Goal: Information Seeking & Learning: Learn about a topic

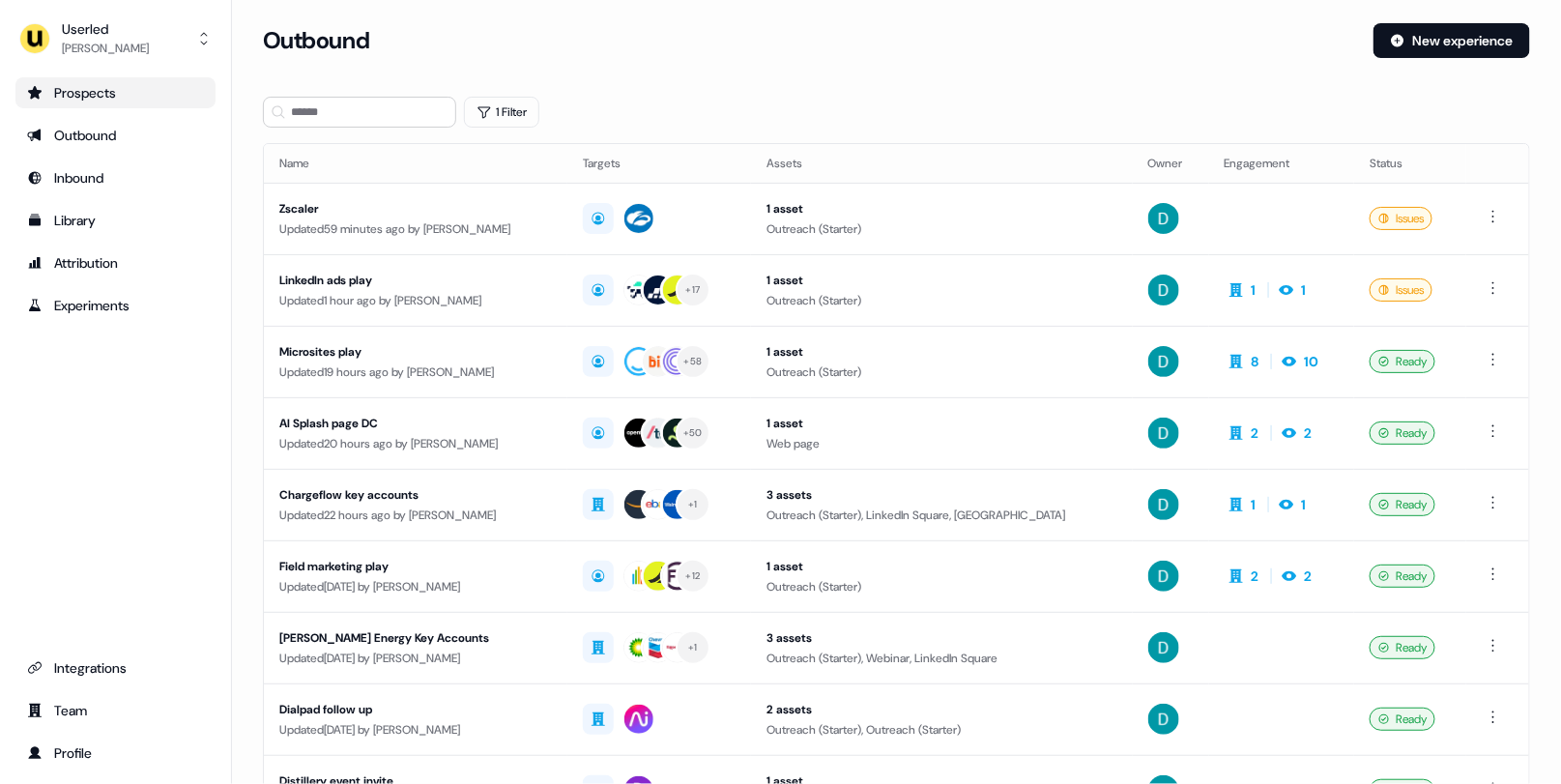
click at [132, 77] on link "Prospects" at bounding box center [115, 92] width 200 height 31
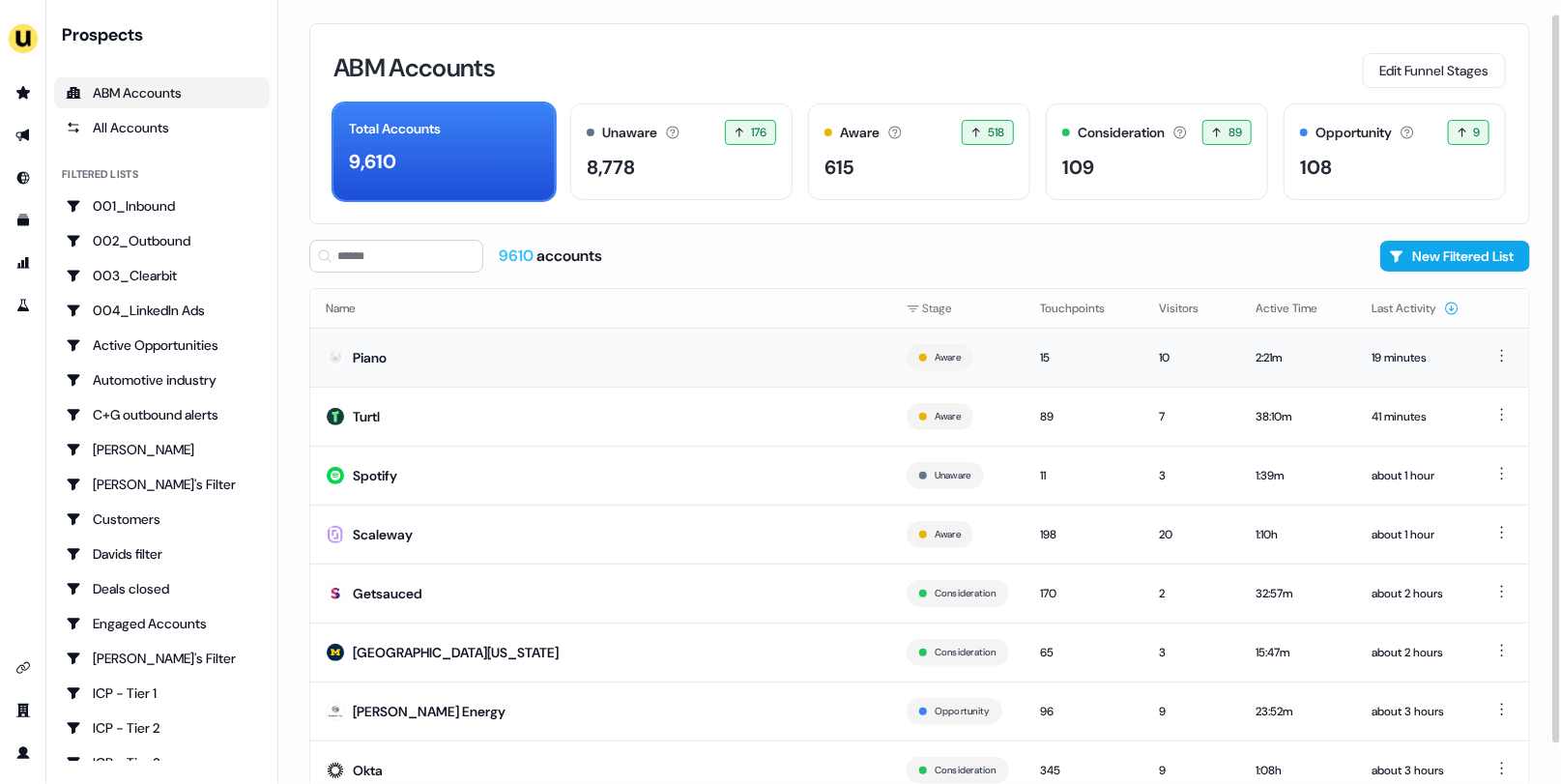
scroll to position [58, 0]
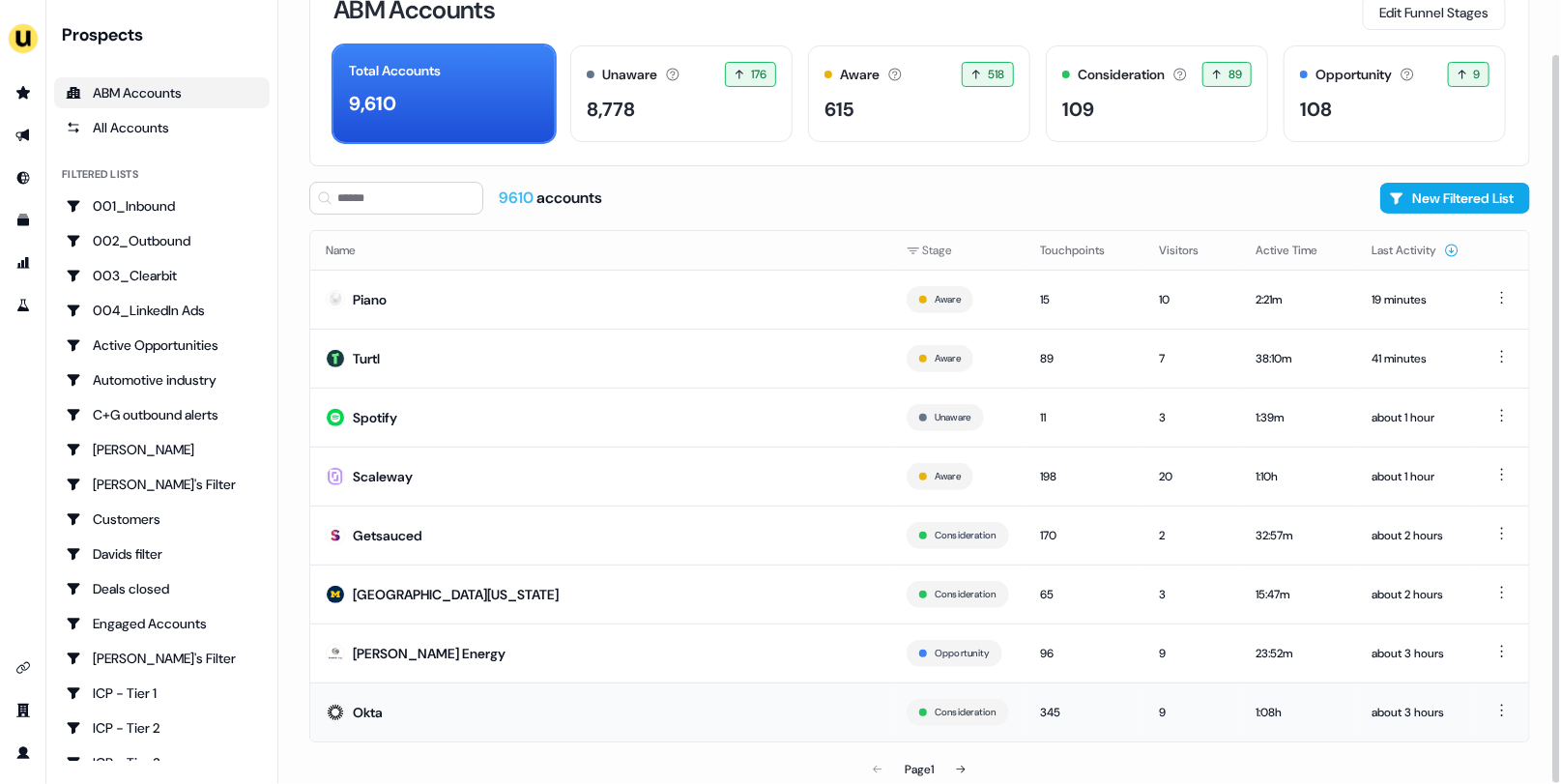
click at [644, 712] on td "Okta" at bounding box center [600, 712] width 581 height 59
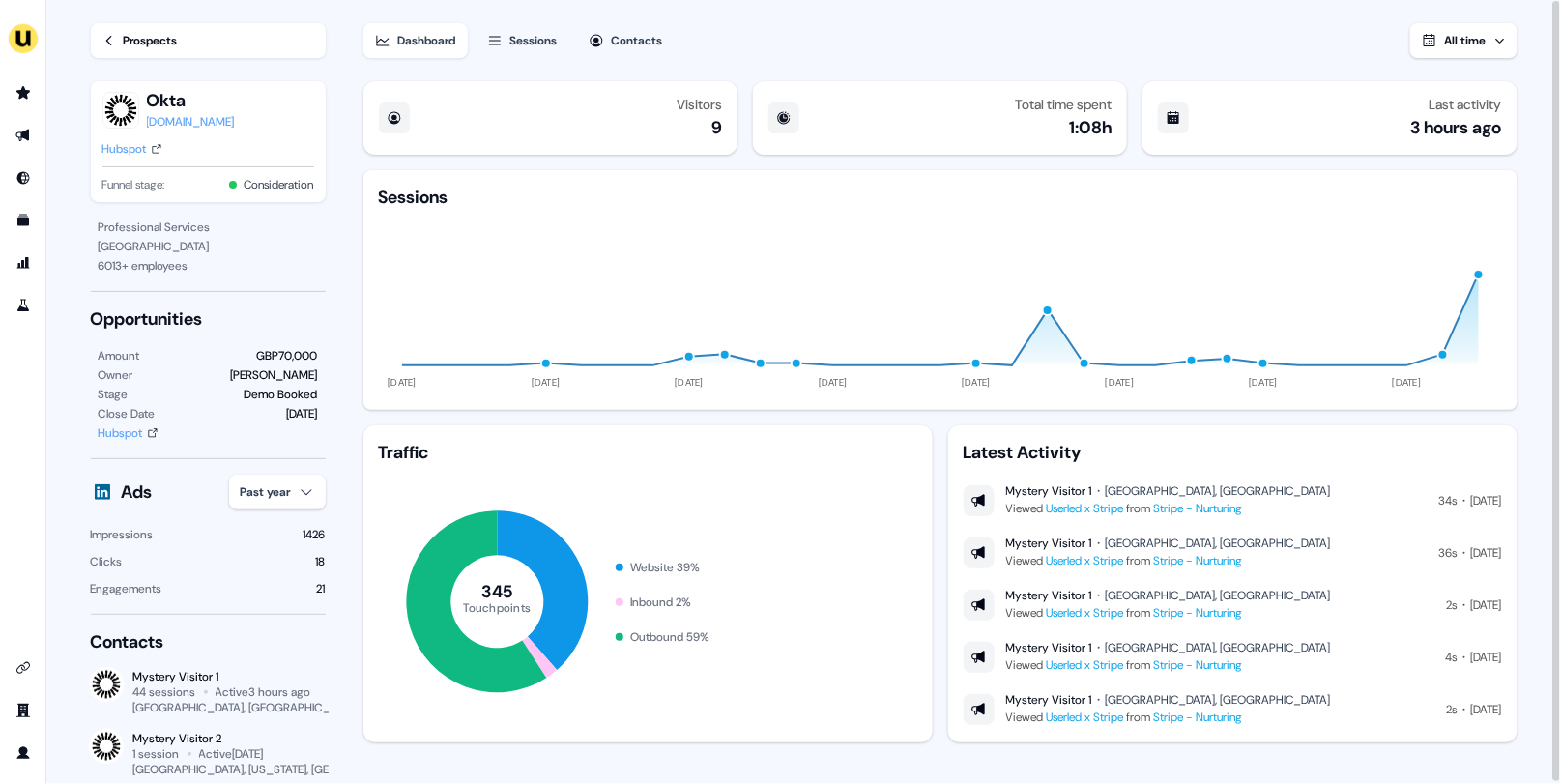
click at [489, 28] on button "Sessions" at bounding box center [522, 40] width 94 height 35
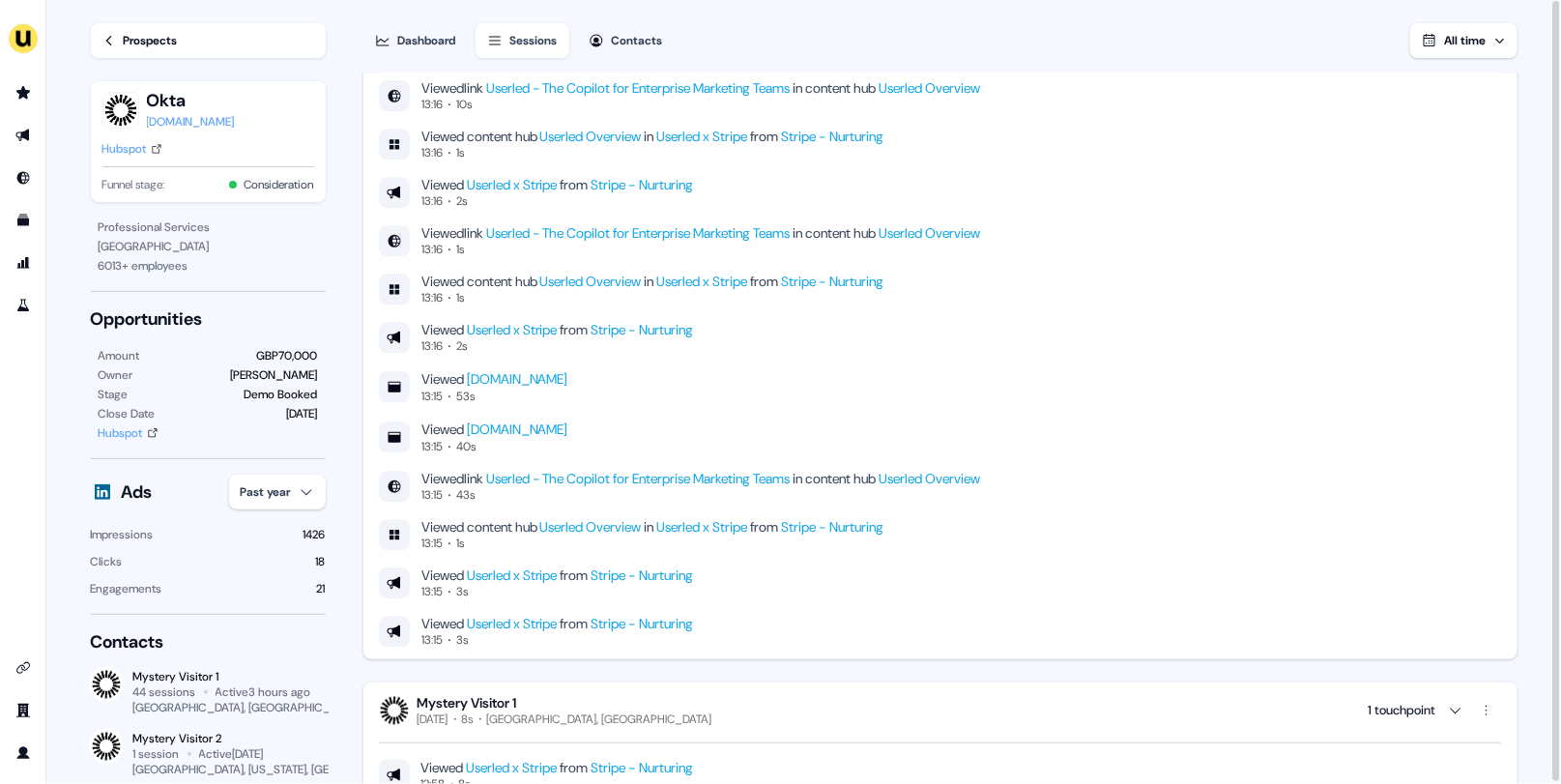
scroll to position [2993, 0]
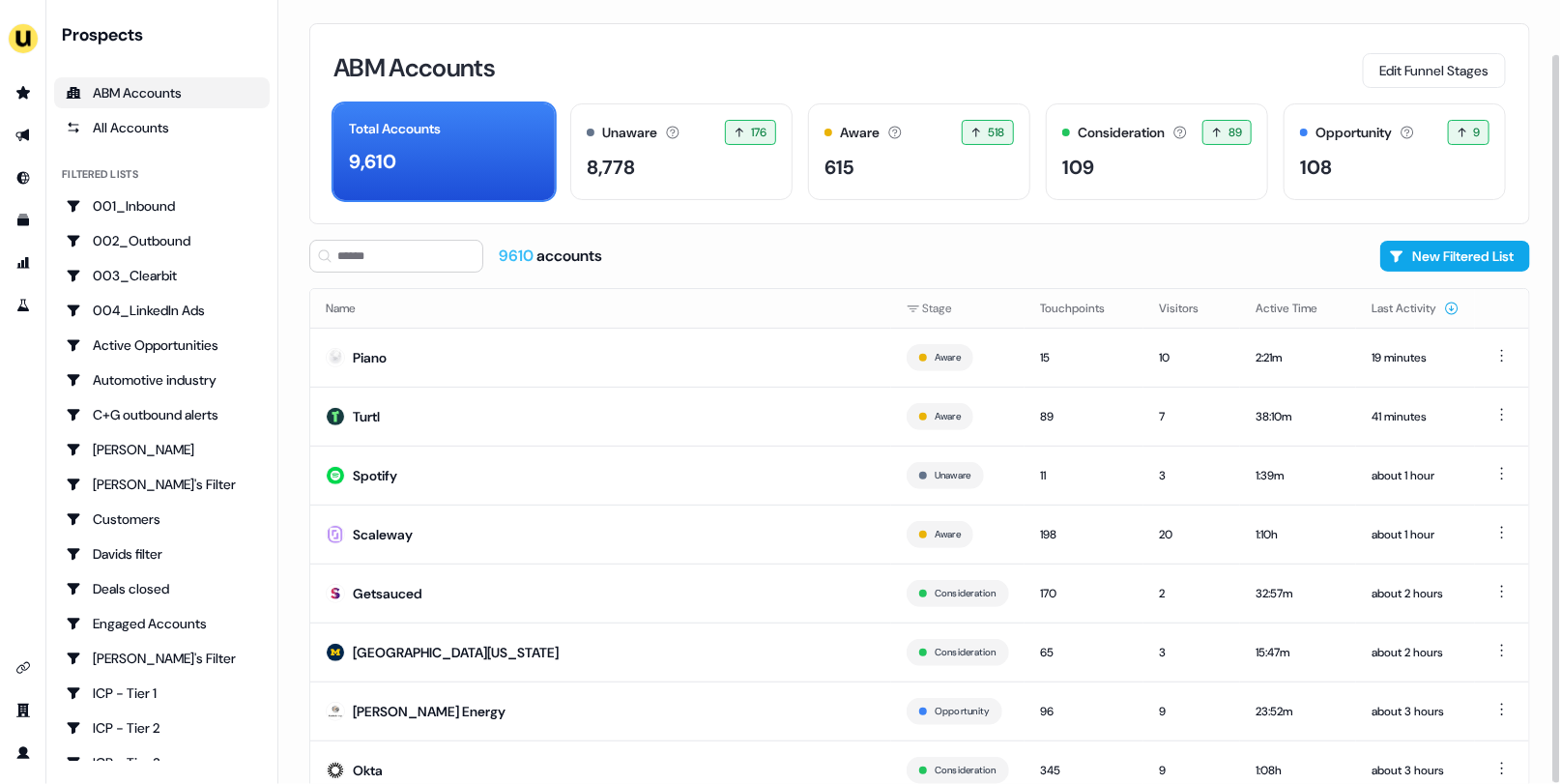
scroll to position [58, 0]
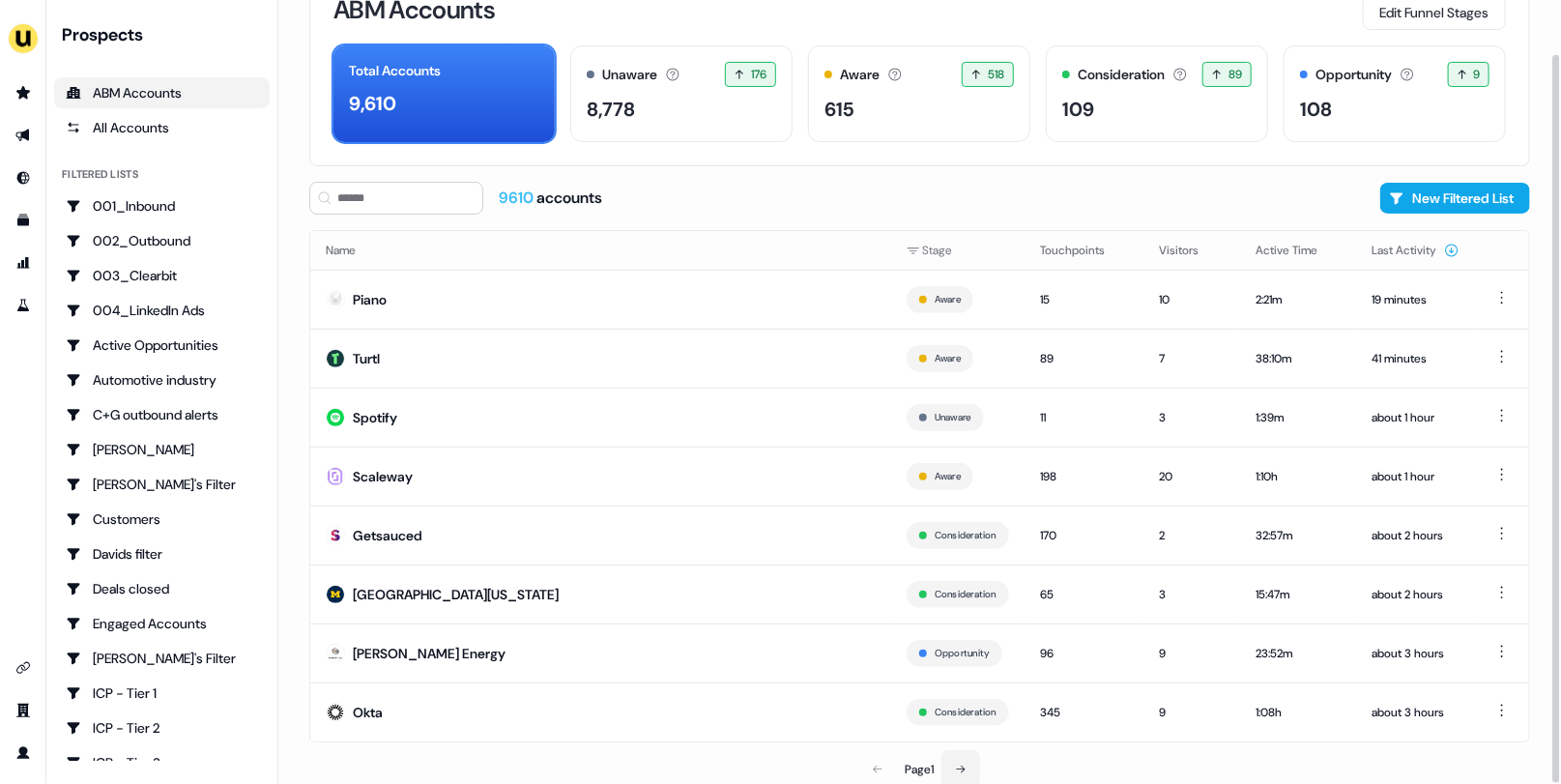
click at [960, 769] on icon at bounding box center [961, 769] width 12 height 12
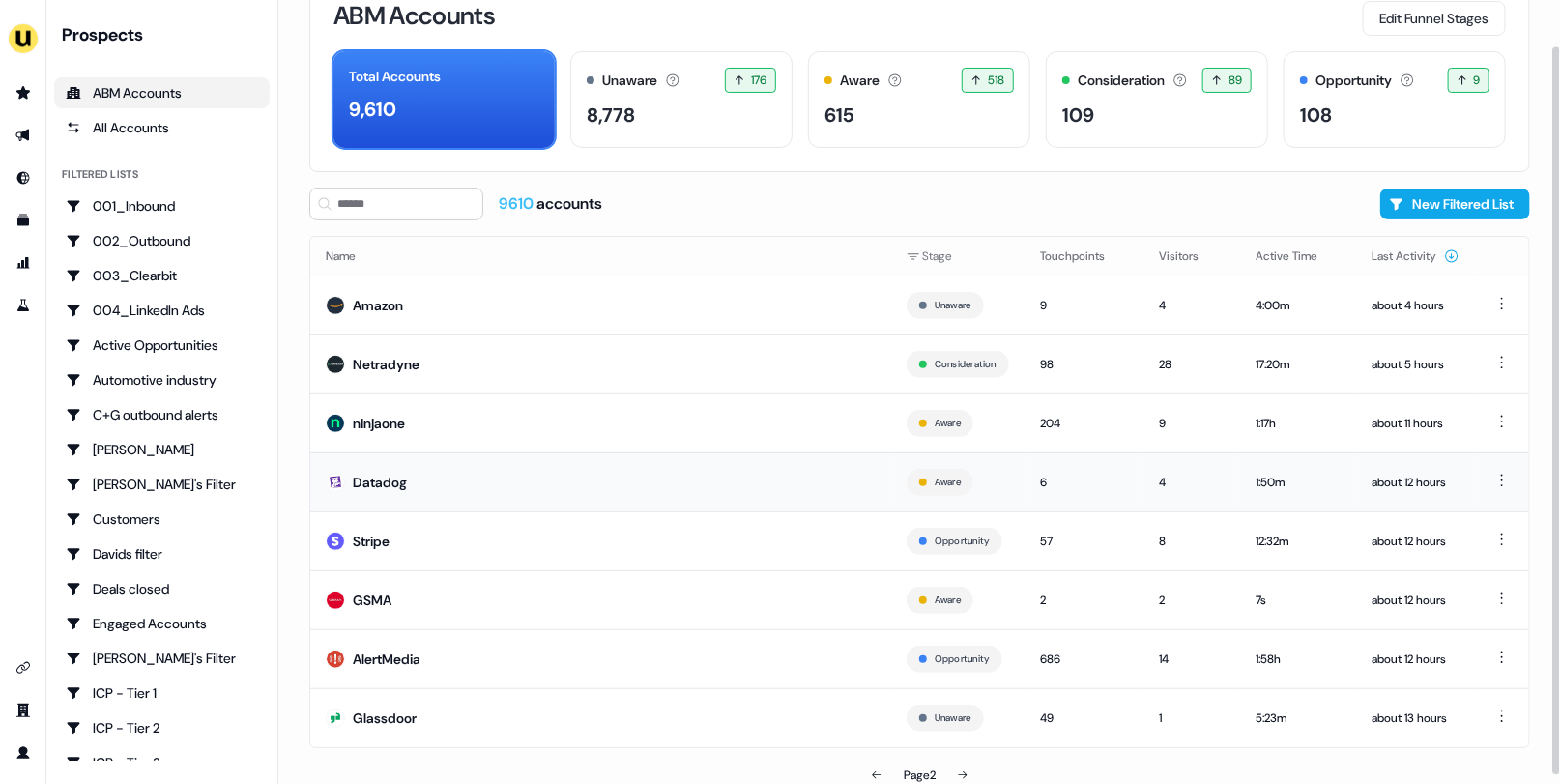
scroll to position [49, 0]
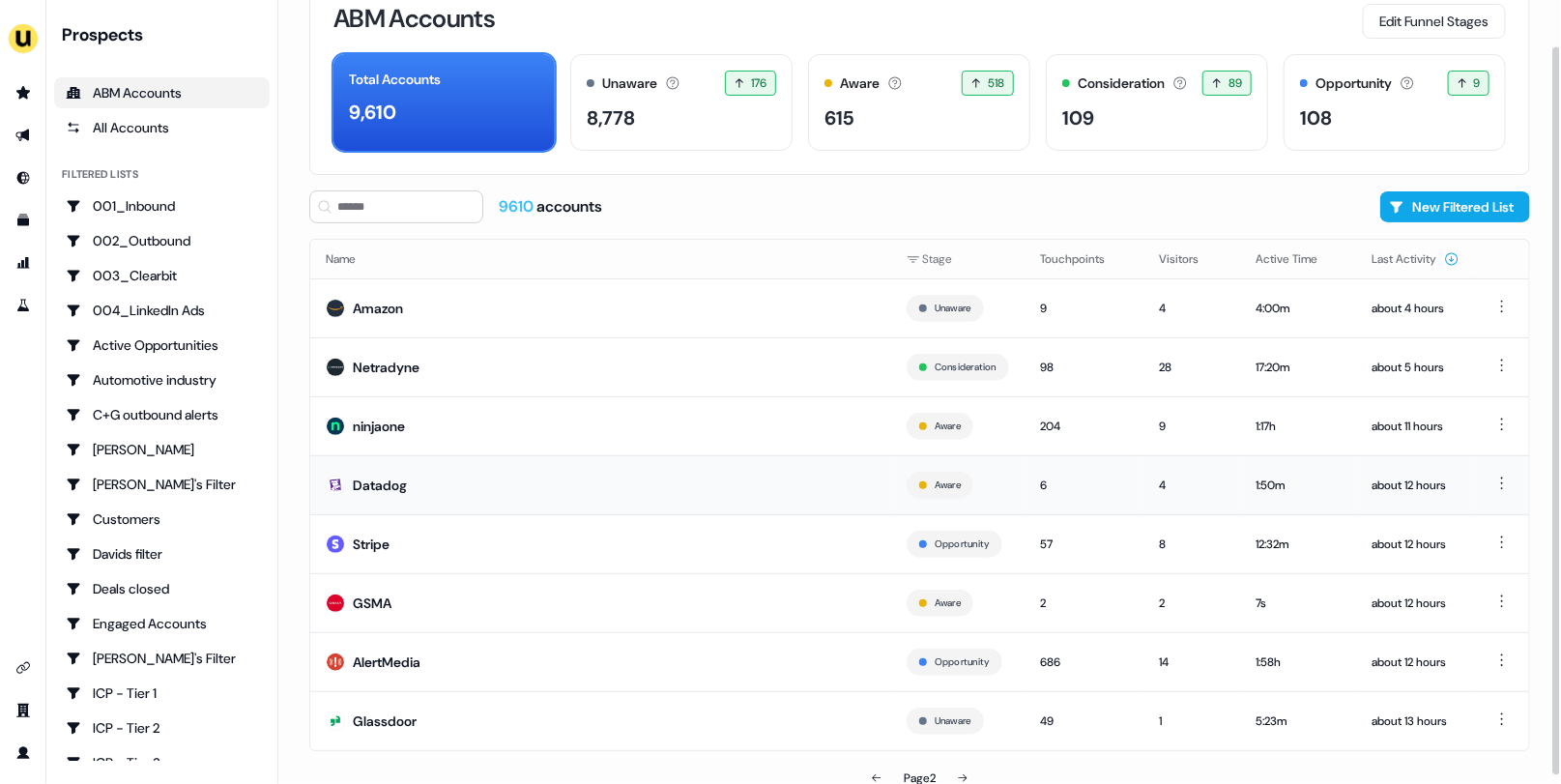
click at [708, 501] on td "Datadog" at bounding box center [600, 484] width 581 height 59
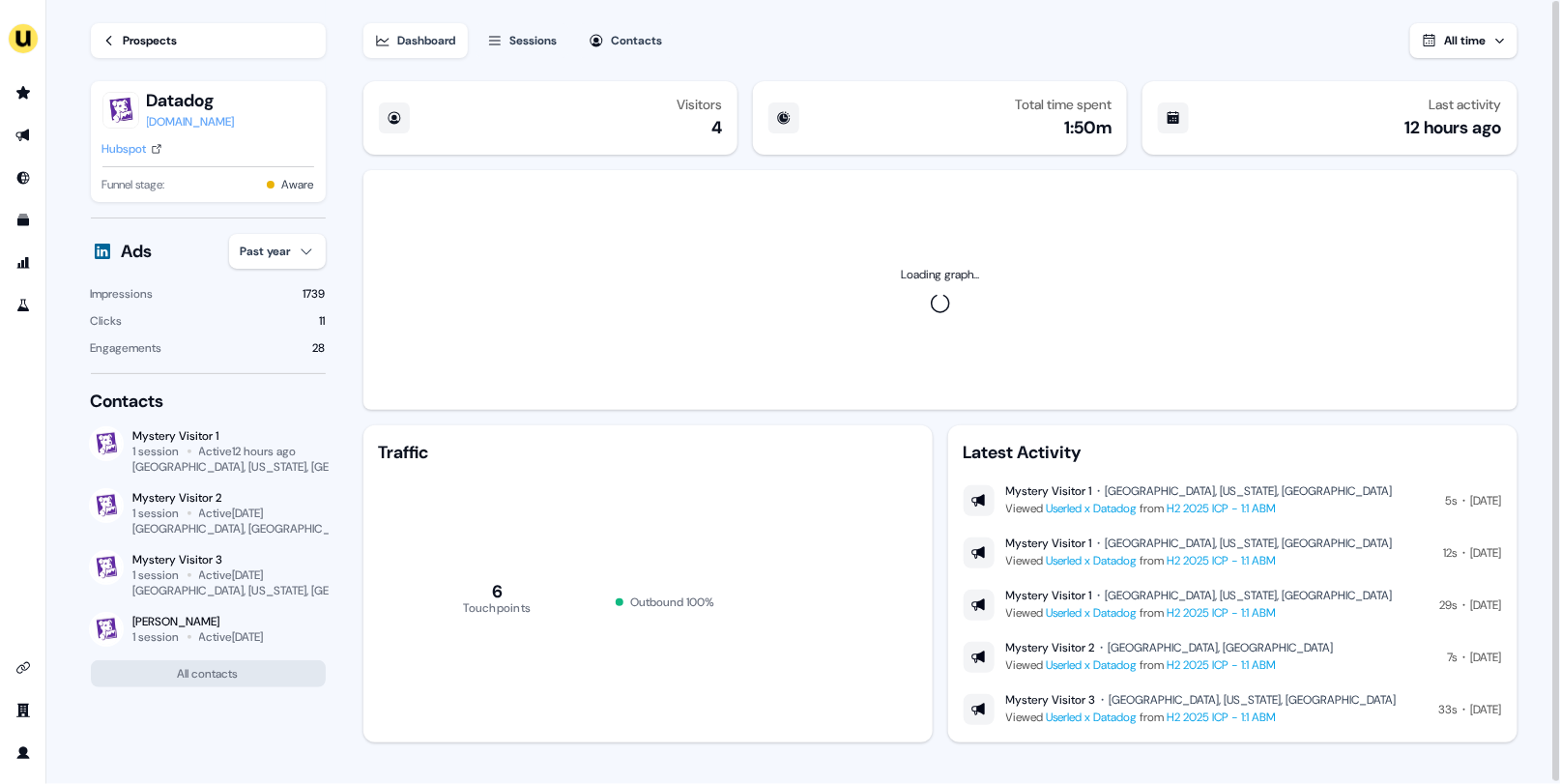
click at [526, 52] on button "Sessions" at bounding box center [522, 40] width 94 height 35
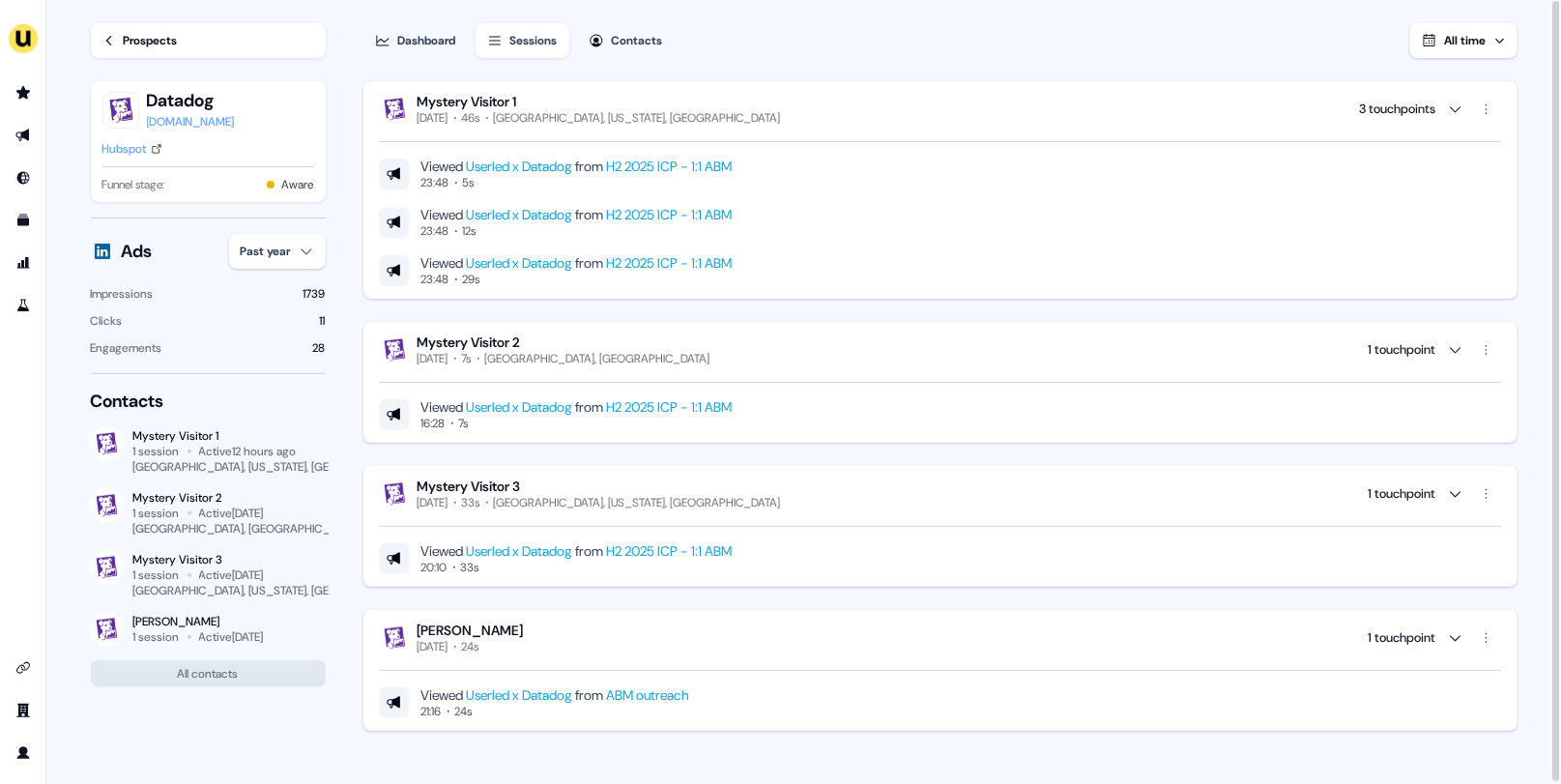
click at [647, 695] on link "ABM outreach" at bounding box center [648, 695] width 83 height 18
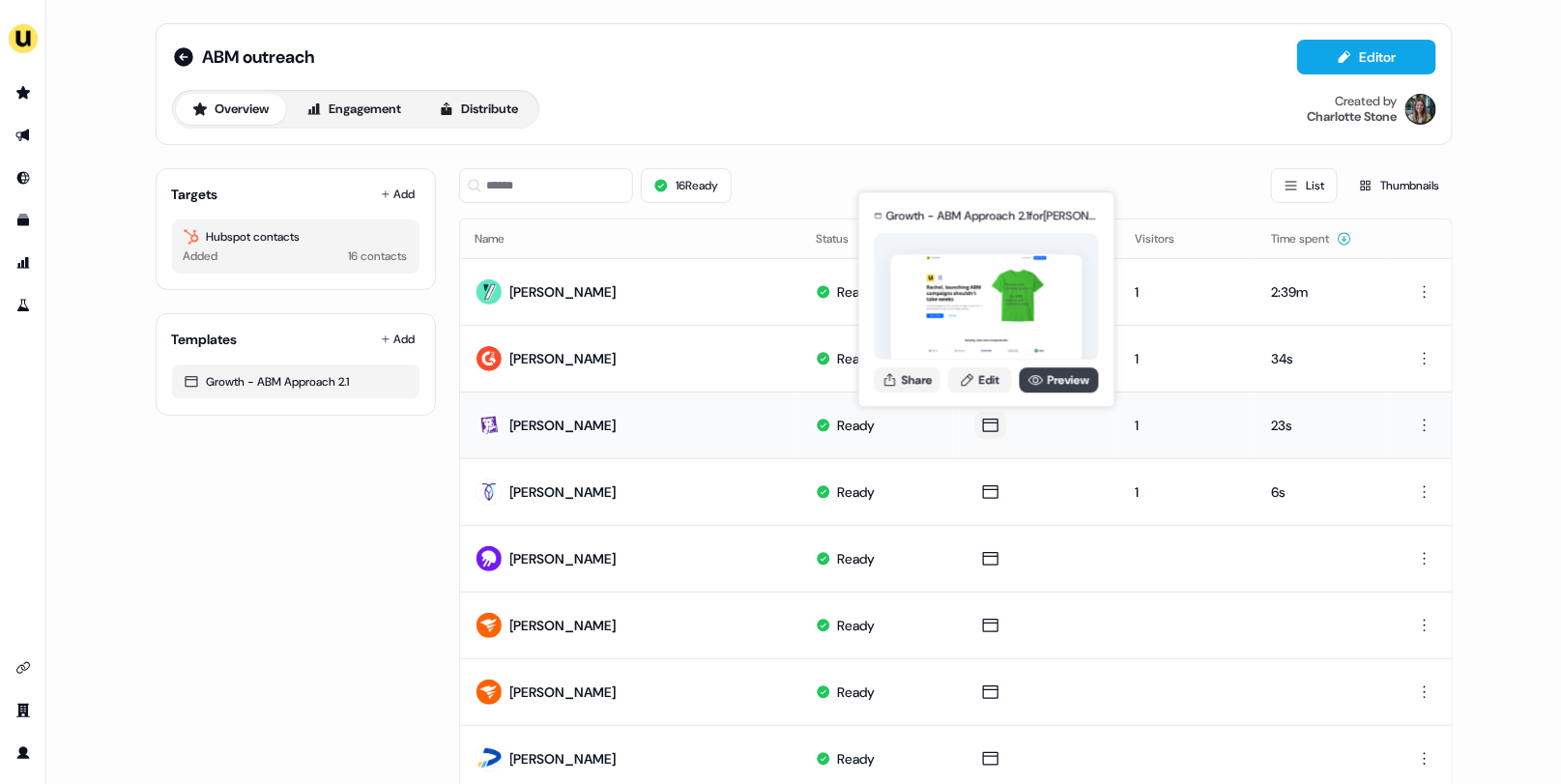
click at [1048, 376] on link "Preview" at bounding box center [1060, 379] width 79 height 25
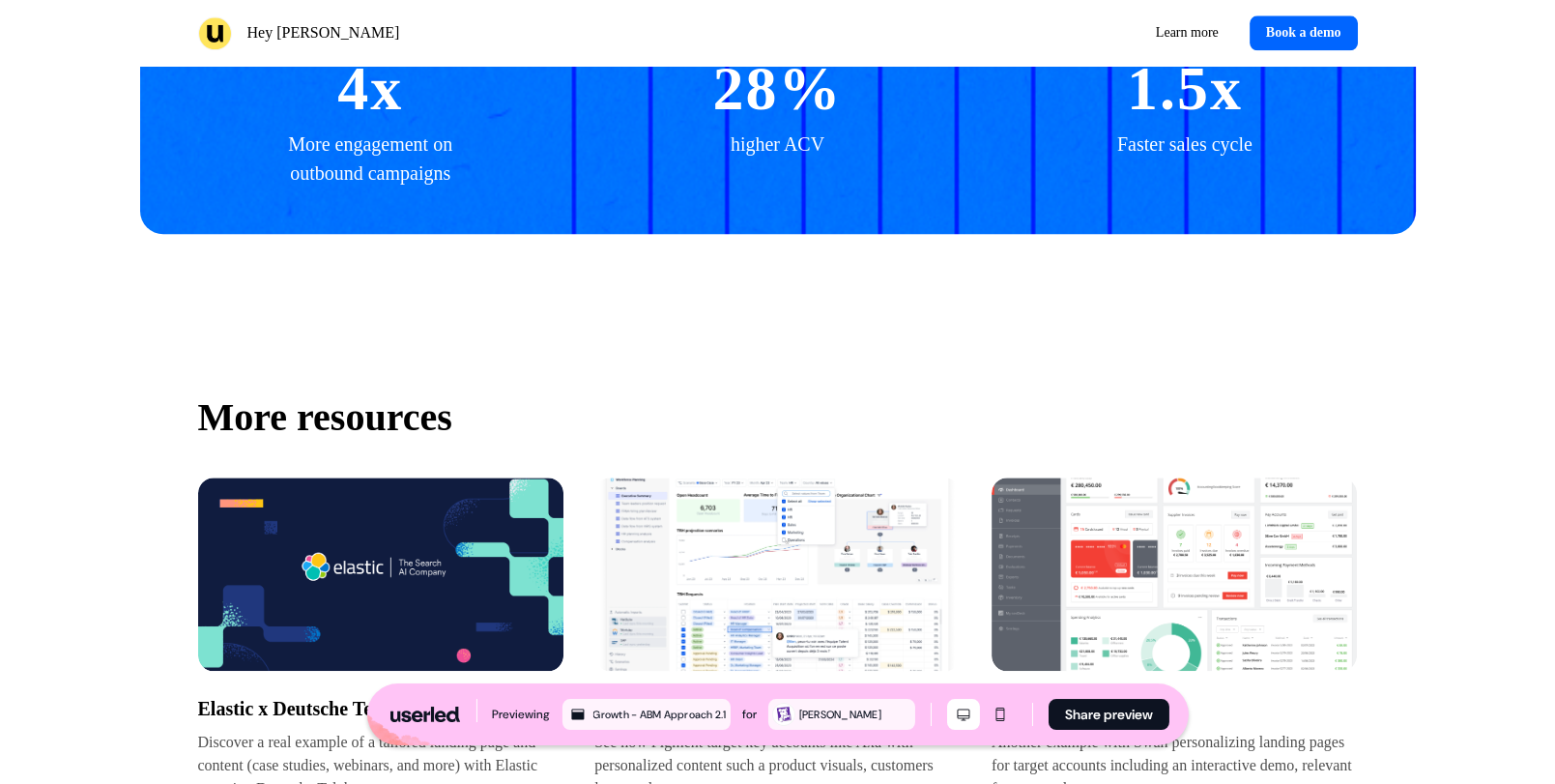
scroll to position [5392, 0]
